Goal: Information Seeking & Learning: Learn about a topic

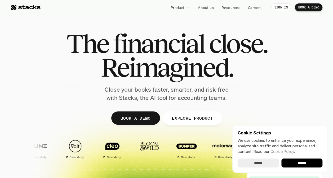
click at [269, 164] on input "******" at bounding box center [258, 163] width 41 height 9
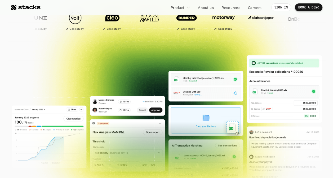
scroll to position [159, 0]
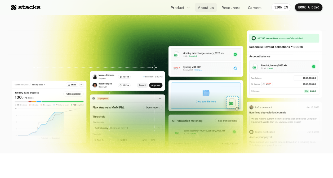
click at [211, 7] on p "About us" at bounding box center [206, 8] width 16 height 6
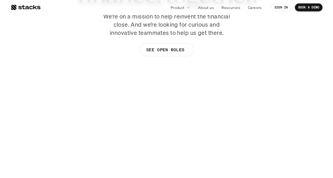
scroll to position [79, 0]
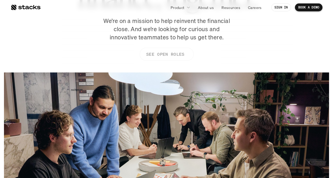
click at [168, 54] on p "SEE OPEN ROLES" at bounding box center [165, 55] width 38 height 8
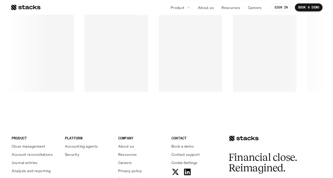
scroll to position [931, 0]
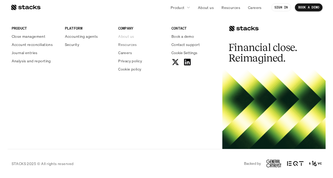
click at [126, 37] on p "About us" at bounding box center [126, 37] width 16 height 6
click at [130, 43] on p "Resources" at bounding box center [127, 45] width 19 height 6
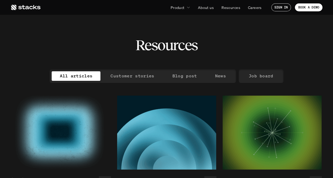
click at [31, 5] on icon at bounding box center [26, 7] width 30 height 6
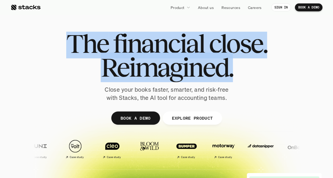
drag, startPoint x: 71, startPoint y: 35, endPoint x: 246, endPoint y: 72, distance: 179.4
click at [246, 72] on div "The financial close. Reimagined." at bounding box center [166, 56] width 201 height 48
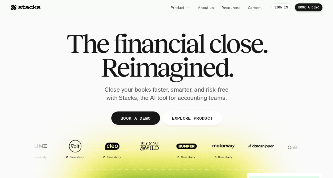
drag, startPoint x: 246, startPoint y: 72, endPoint x: 265, endPoint y: 79, distance: 19.6
click at [265, 79] on h1 "Reimagined." at bounding box center [166, 68] width 201 height 24
click at [27, 33] on div "The financial close. Reimagined. Close your books faster, smarter, and risk-fre…" at bounding box center [166, 67] width 297 height 70
click at [211, 6] on p "About us" at bounding box center [206, 8] width 16 height 6
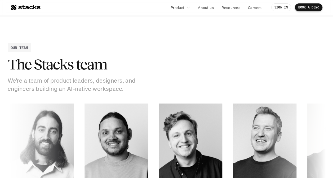
scroll to position [609, 0]
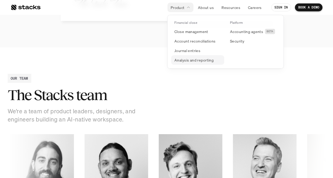
click at [193, 61] on p "Analysis and reporting" at bounding box center [193, 60] width 39 height 6
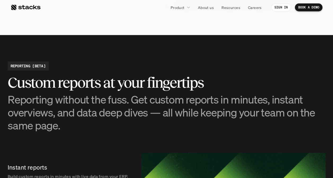
scroll to position [715, 0]
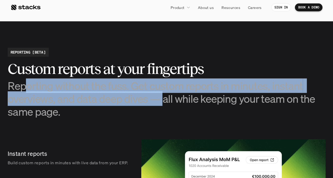
drag, startPoint x: 29, startPoint y: 84, endPoint x: 163, endPoint y: 93, distance: 134.4
click at [163, 93] on h3 "Reporting without the fuss. Get custom reports in minutes, instant overviews, a…" at bounding box center [167, 98] width 318 height 39
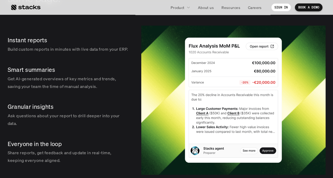
scroll to position [821, 0]
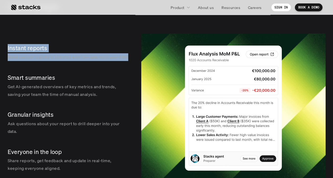
drag, startPoint x: 8, startPoint y: 50, endPoint x: 25, endPoint y: 63, distance: 22.0
click at [25, 63] on div "Instant reports Build custom reports in minutes with live data from your ERP." at bounding box center [69, 52] width 123 height 25
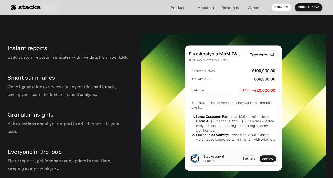
click at [57, 82] on p "Smart summaries" at bounding box center [68, 78] width 121 height 8
click at [53, 61] on p "Build custom reports in minutes with live data from your ERP." at bounding box center [68, 57] width 121 height 8
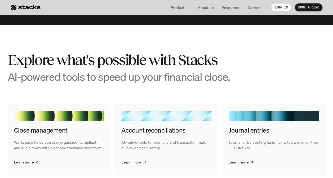
scroll to position [1006, 0]
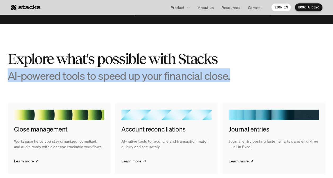
drag, startPoint x: 8, startPoint y: 83, endPoint x: 230, endPoint y: 83, distance: 221.9
click at [230, 82] on h3 "AI-powered tools to speed up your financial close." at bounding box center [127, 75] width 238 height 13
copy h3 "AI-powered tools to speed up your financial close."
